Goal: Find contact information: Find contact information

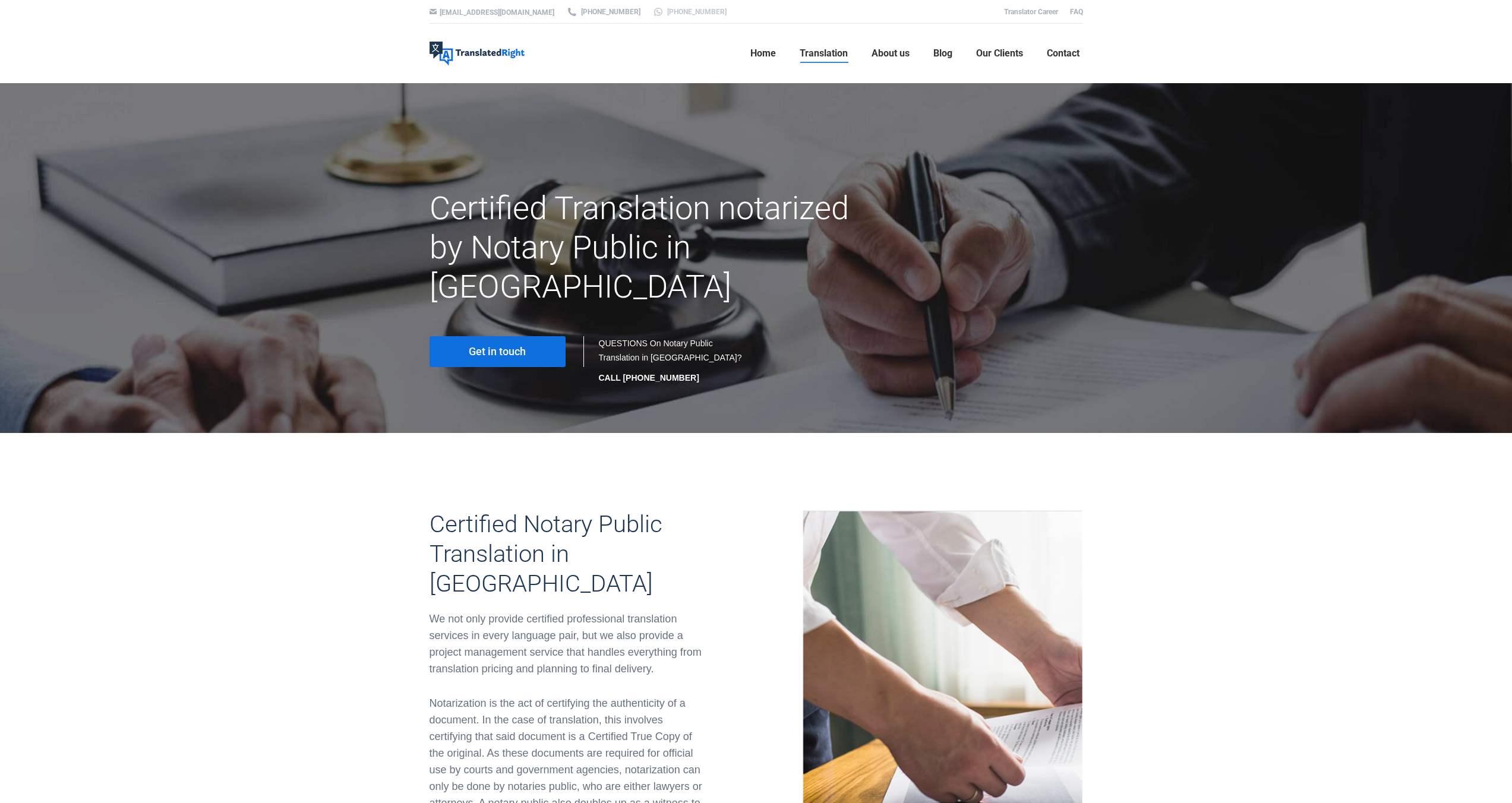
click at [652, 12] on link "[PHONE_NUMBER]" at bounding box center [690, 12] width 74 height 11
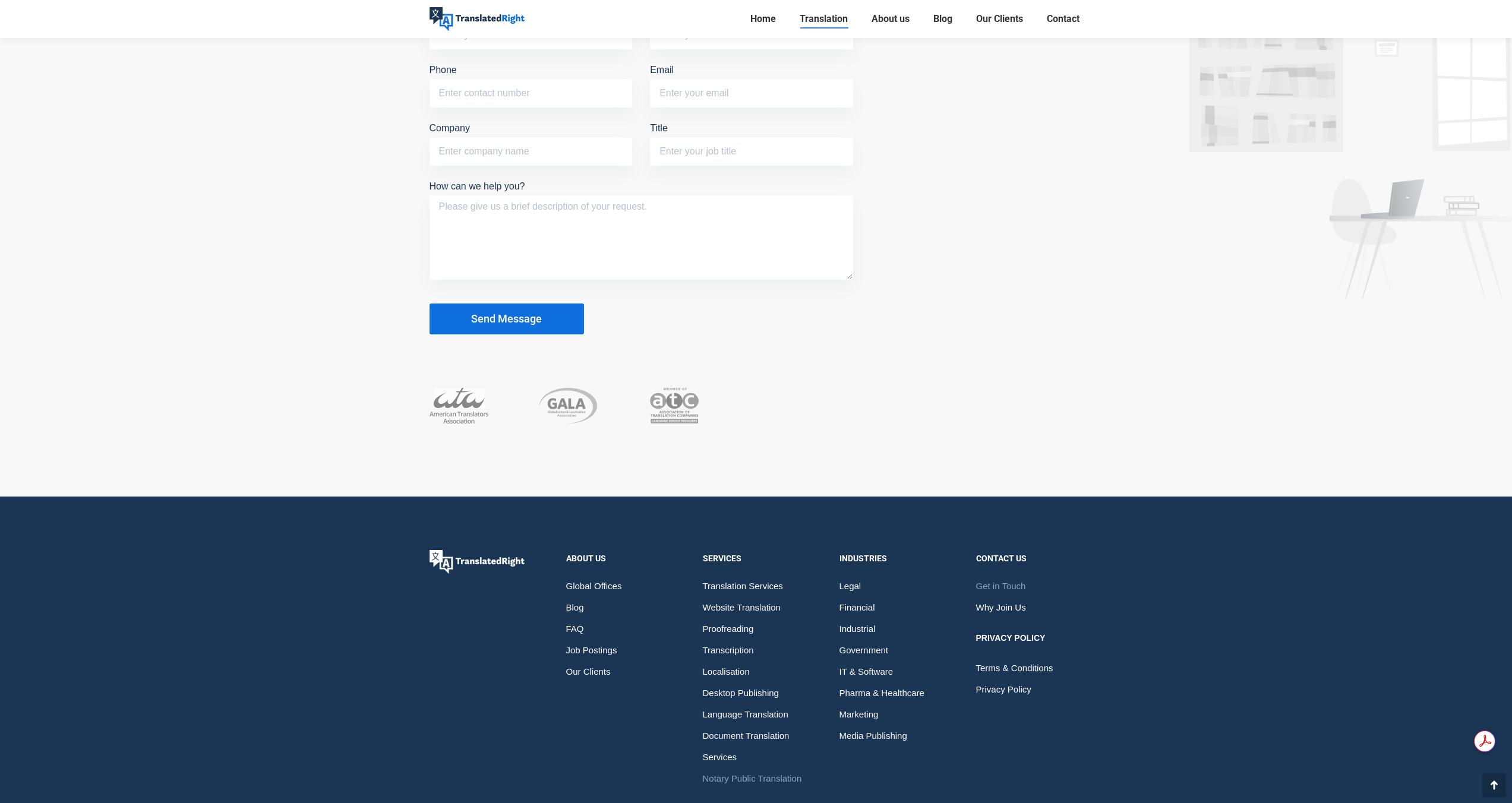
click at [1010, 575] on span "Get in Touch" at bounding box center [1001, 586] width 50 height 21
